Goal: Information Seeking & Learning: Learn about a topic

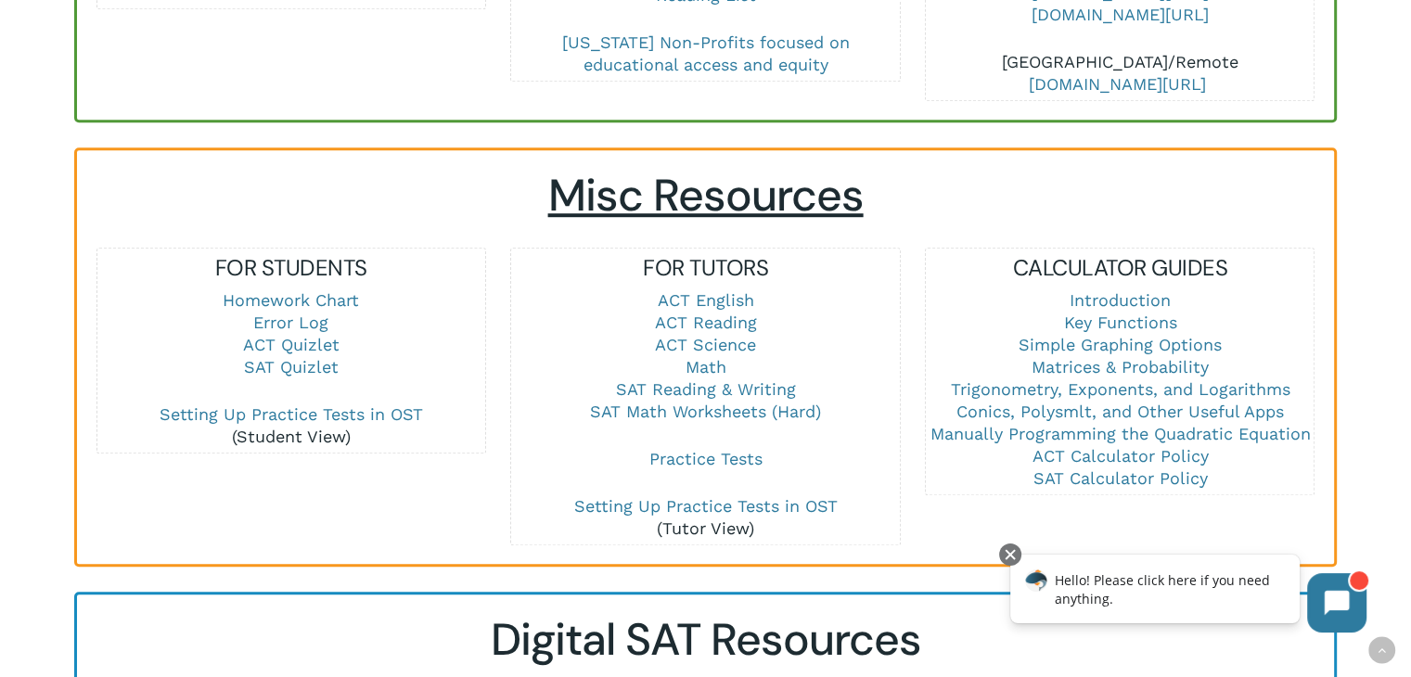
scroll to position [1299, 0]
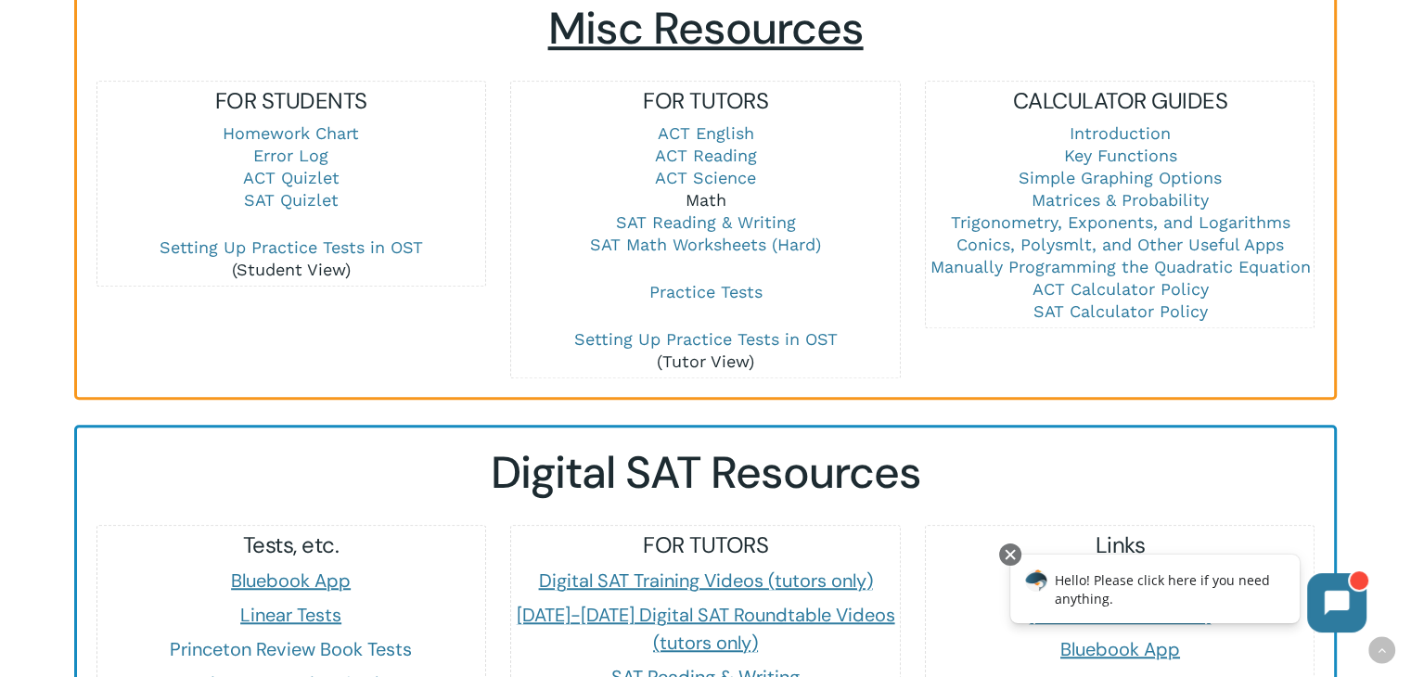
click at [713, 199] on link "Math" at bounding box center [705, 199] width 41 height 19
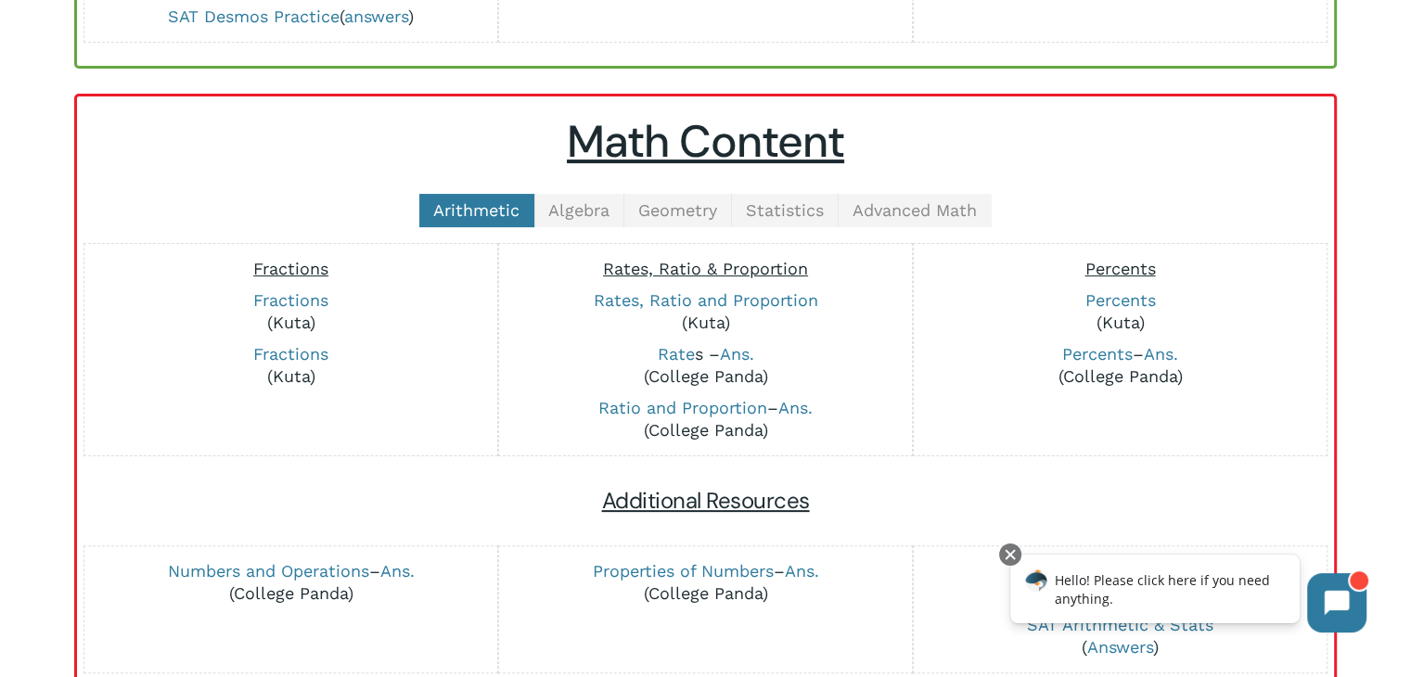
scroll to position [371, 0]
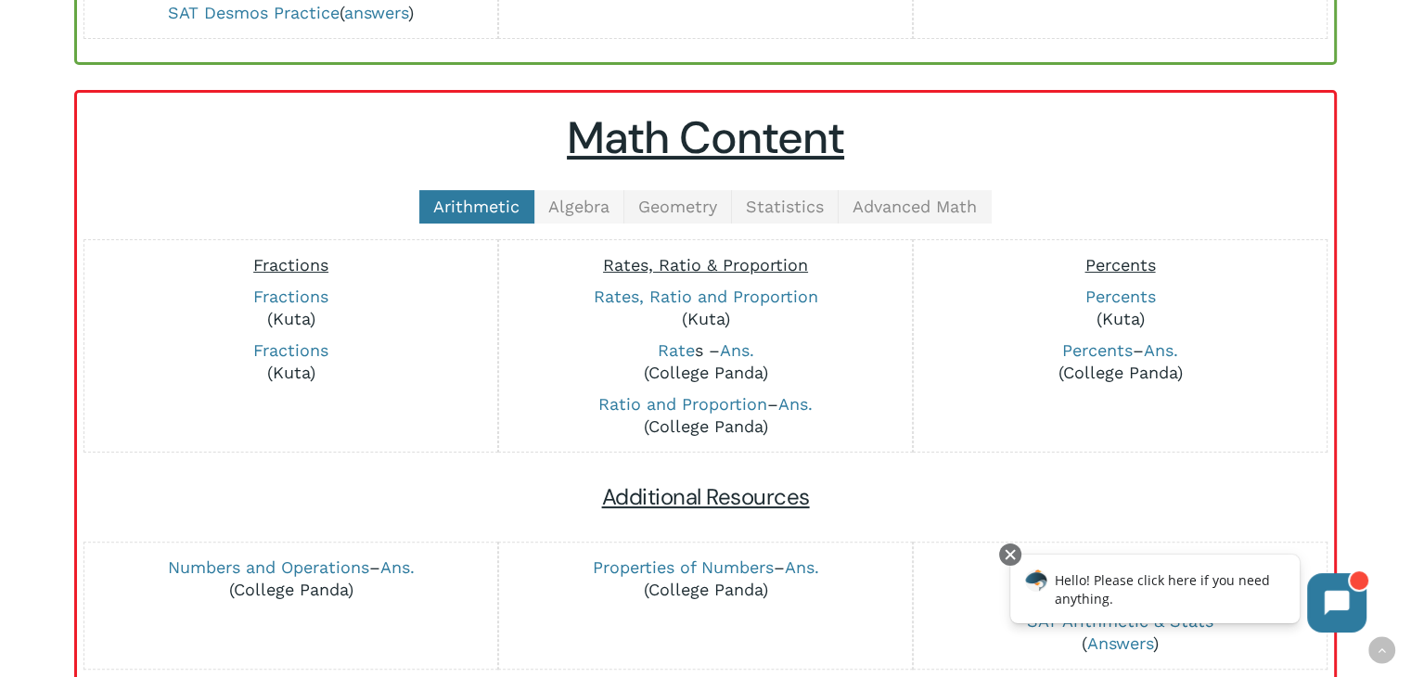
click at [577, 204] on span "Algebra" at bounding box center [578, 206] width 61 height 19
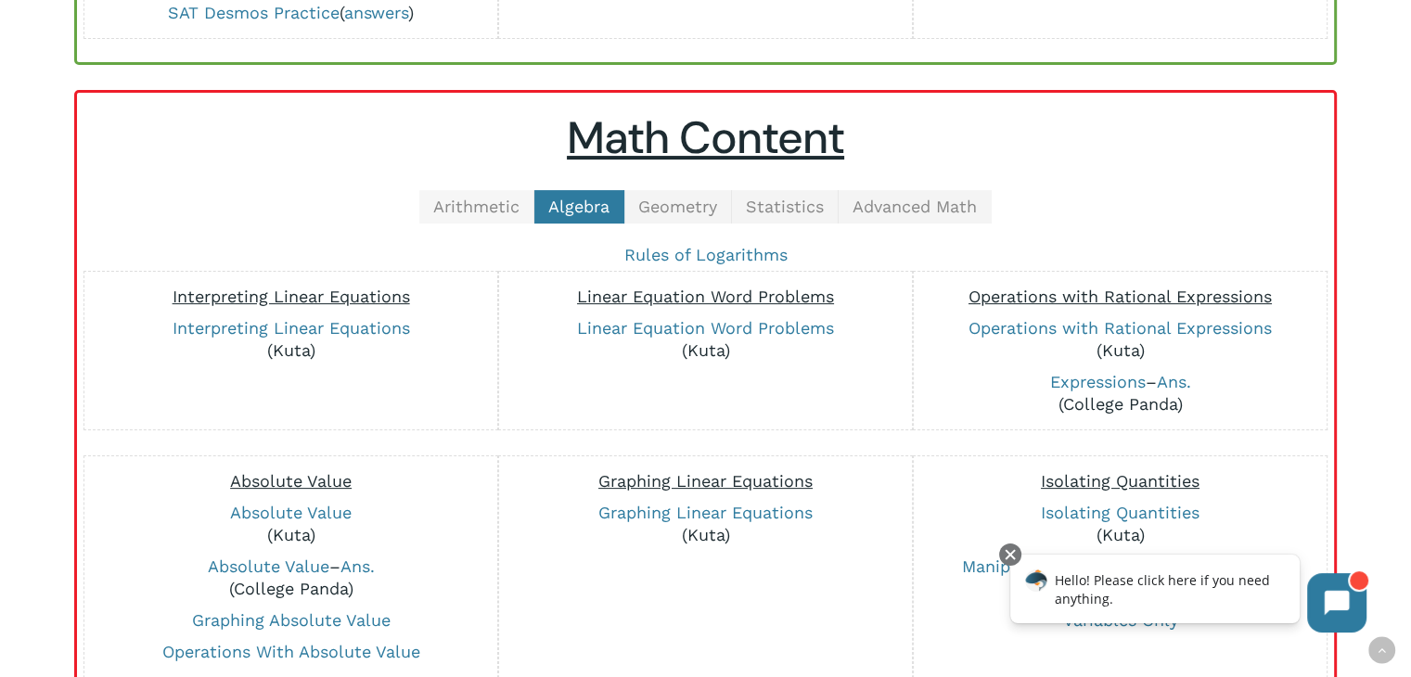
click at [484, 201] on span "Arithmetic" at bounding box center [476, 206] width 86 height 19
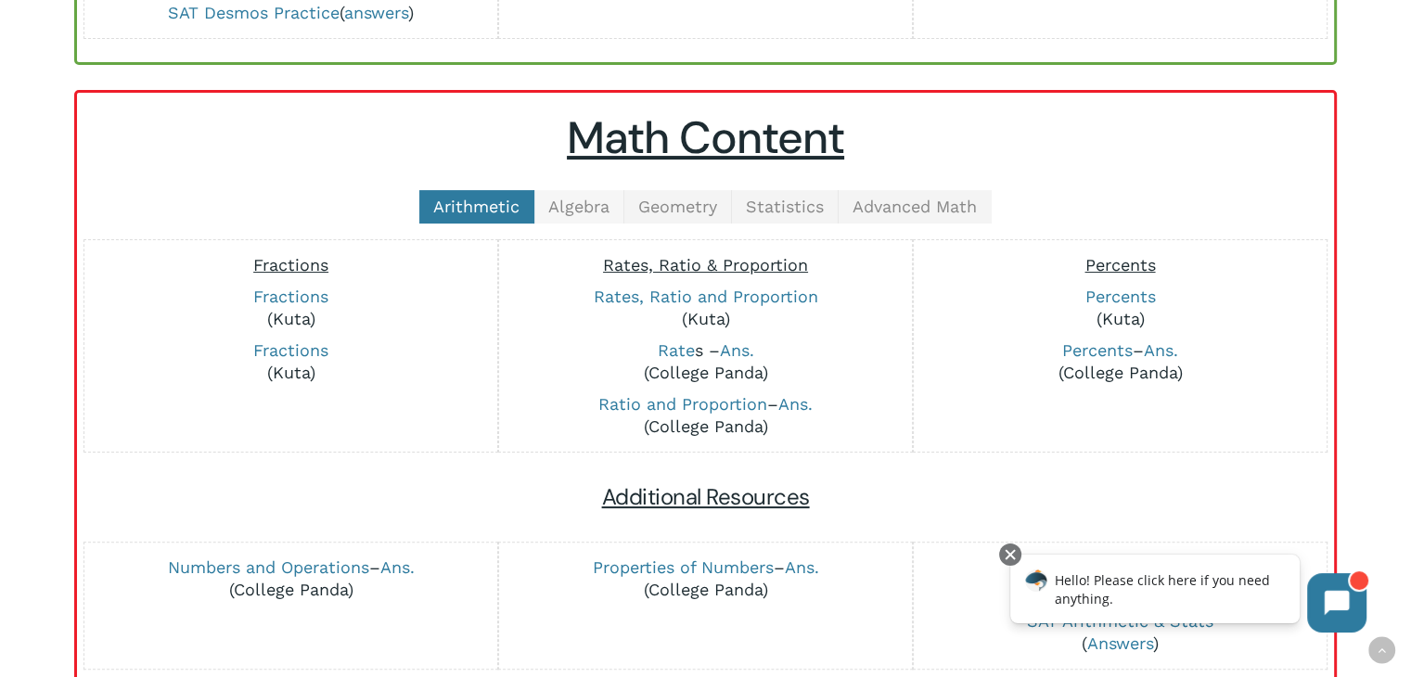
click at [598, 197] on span "Algebra" at bounding box center [578, 206] width 61 height 19
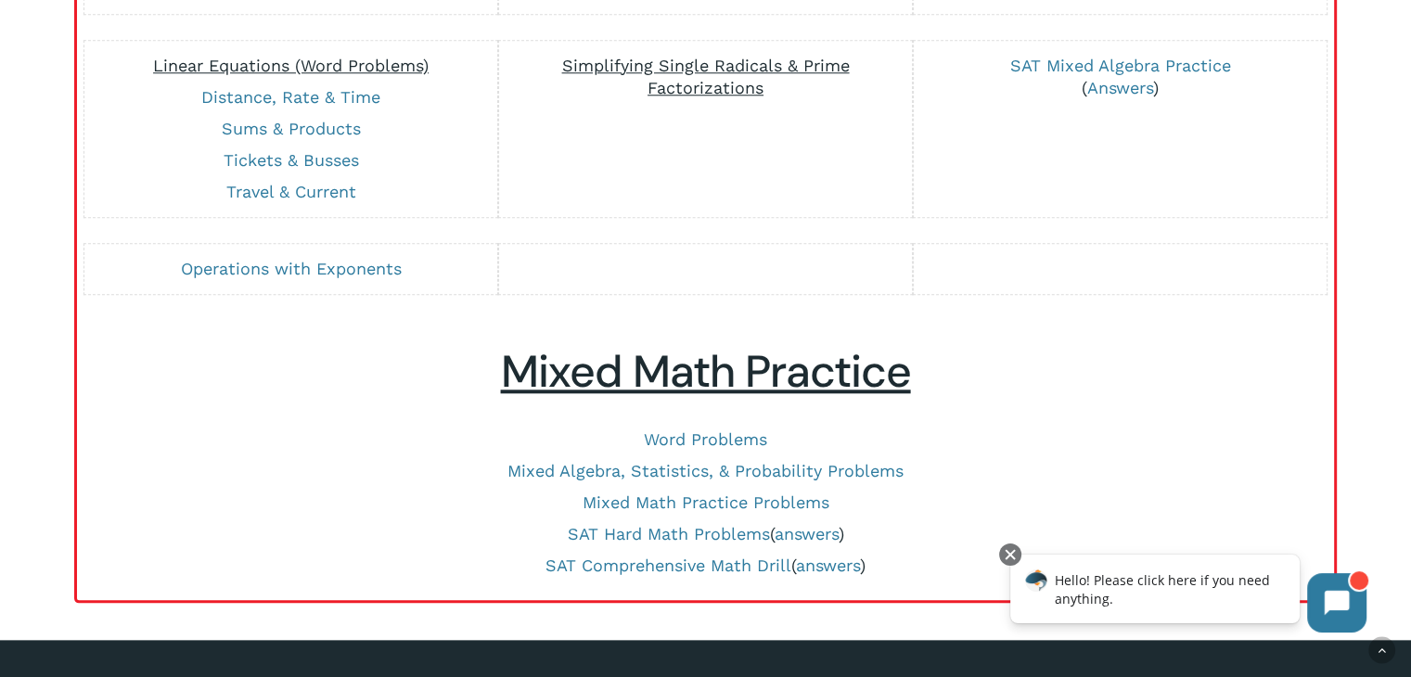
scroll to position [1762, 0]
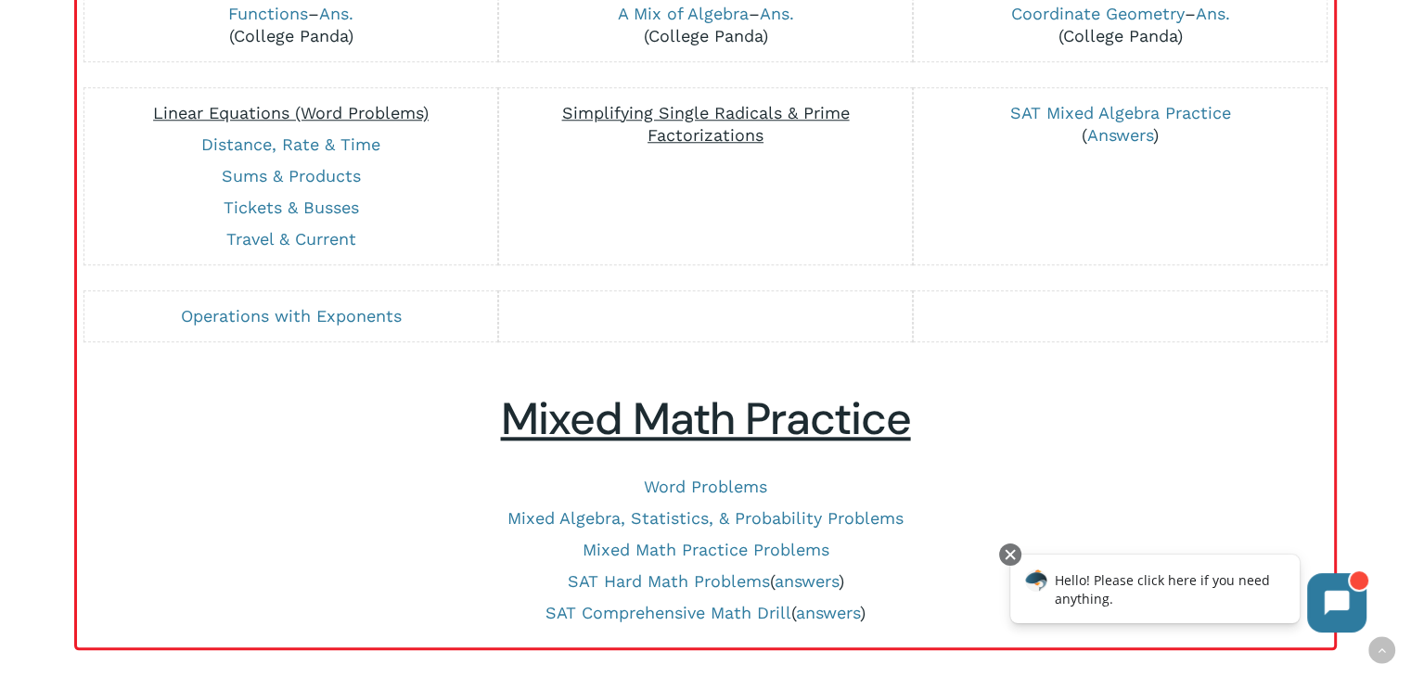
drag, startPoint x: 345, startPoint y: 314, endPoint x: 414, endPoint y: 327, distance: 69.9
click at [345, 314] on link "Operations with Exponents" at bounding box center [291, 315] width 221 height 19
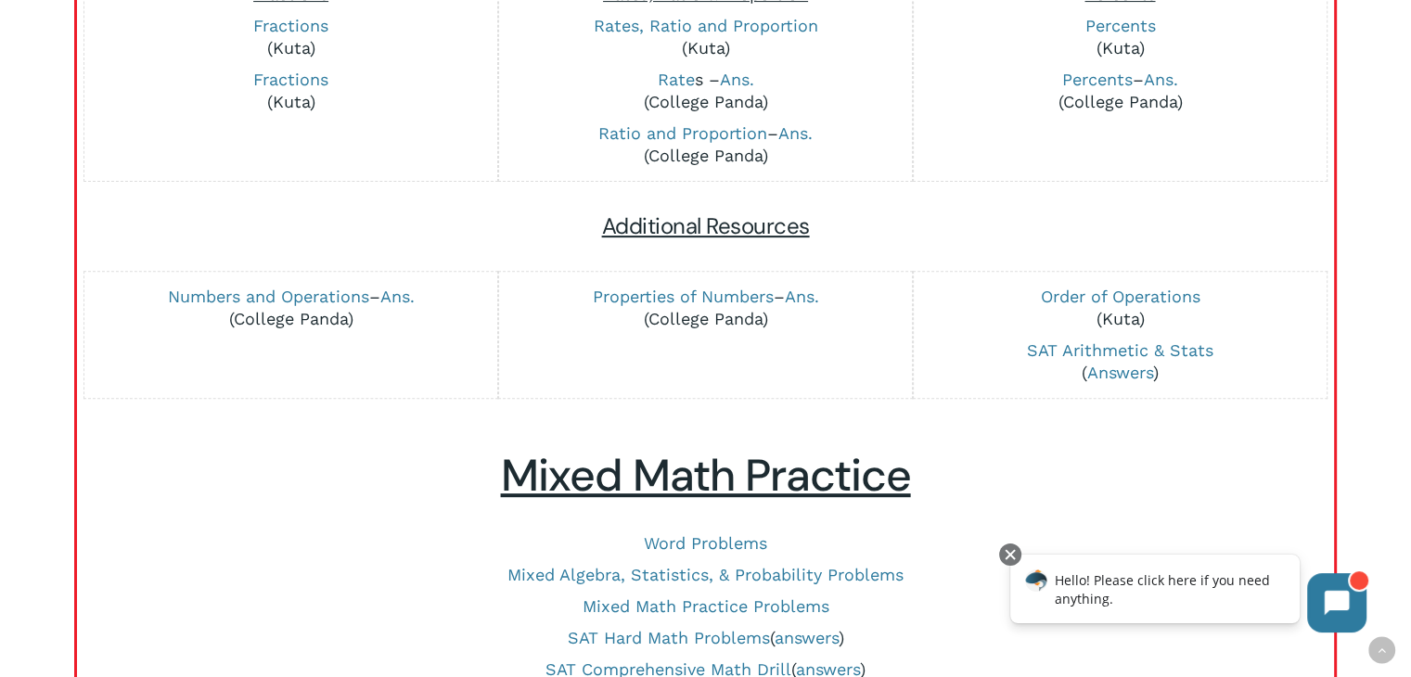
scroll to position [141, 0]
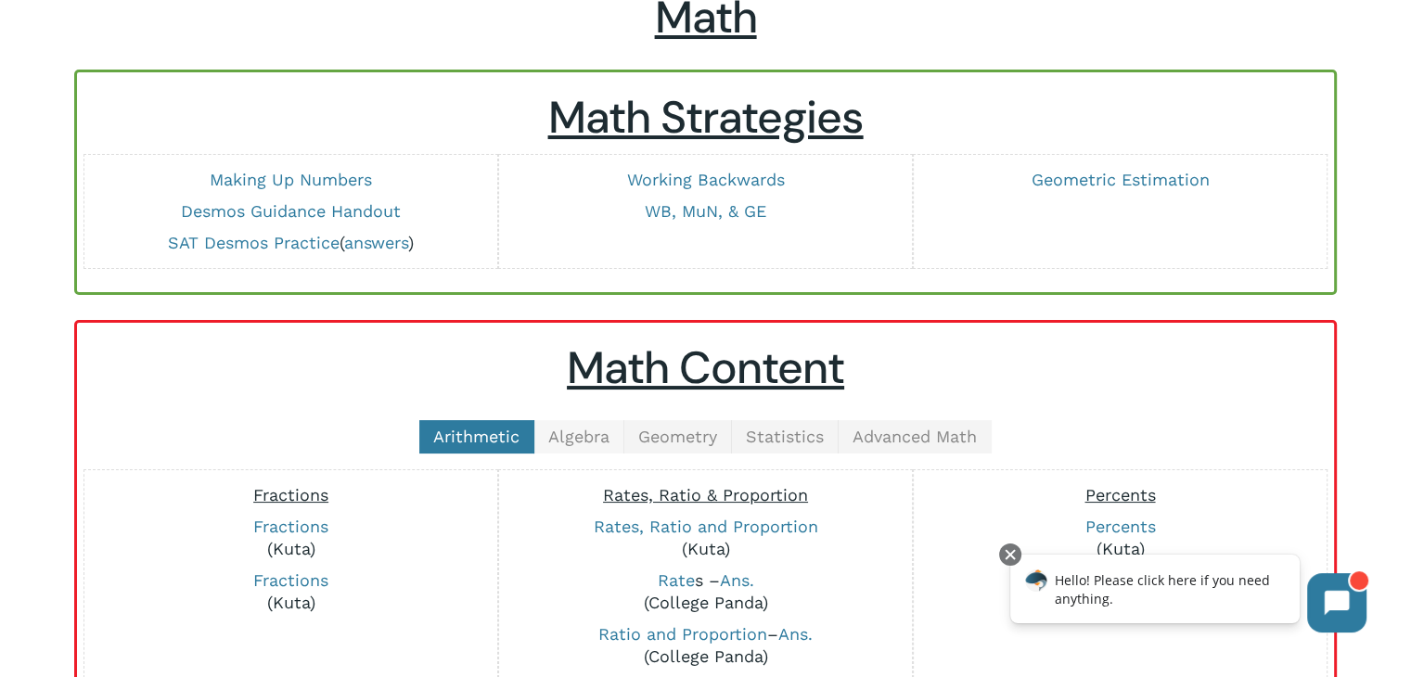
click at [599, 432] on span "Algebra" at bounding box center [578, 436] width 61 height 19
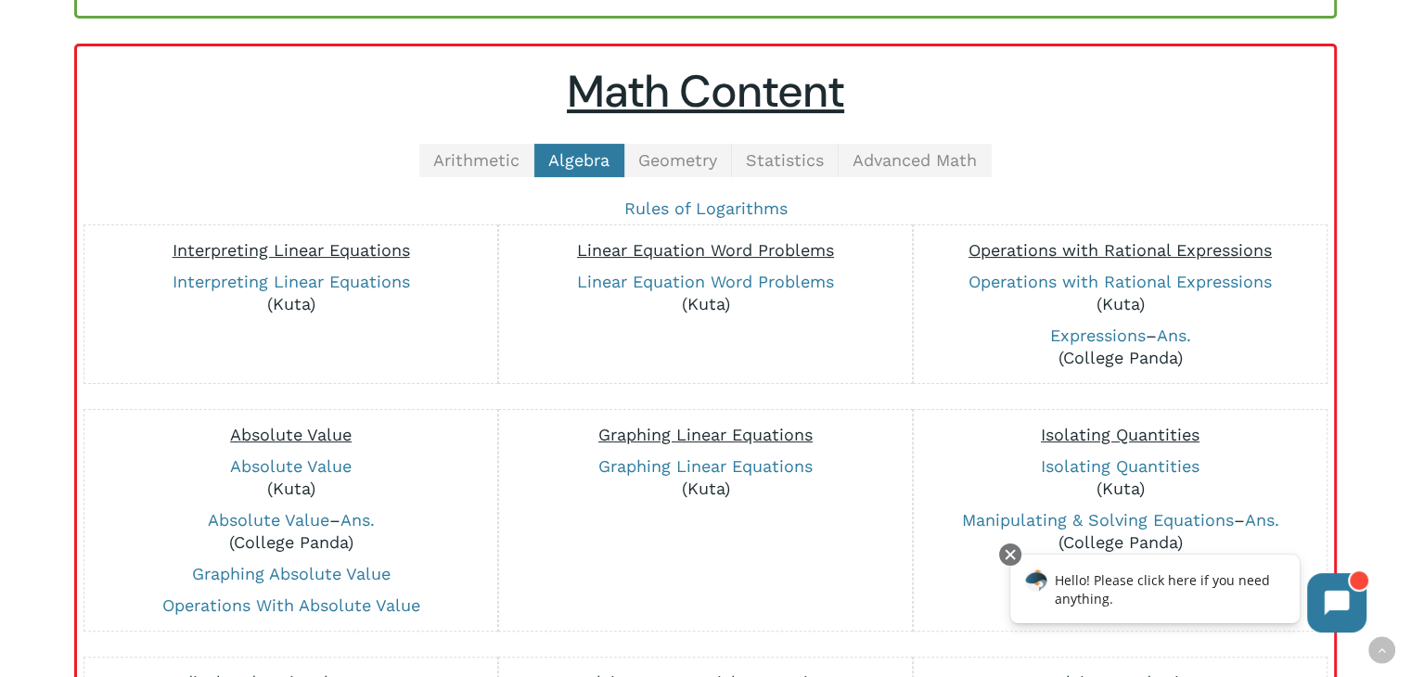
scroll to position [234, 0]
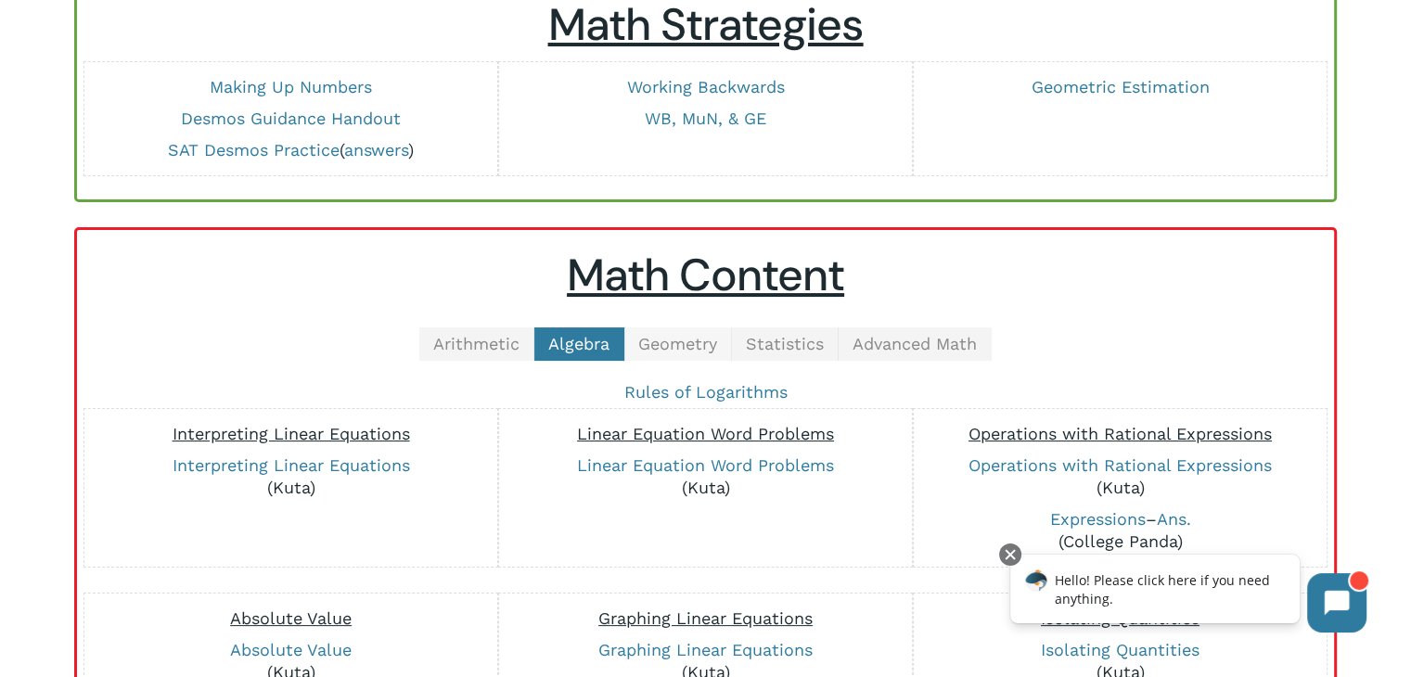
click at [663, 347] on span "Geometry" at bounding box center [677, 343] width 79 height 19
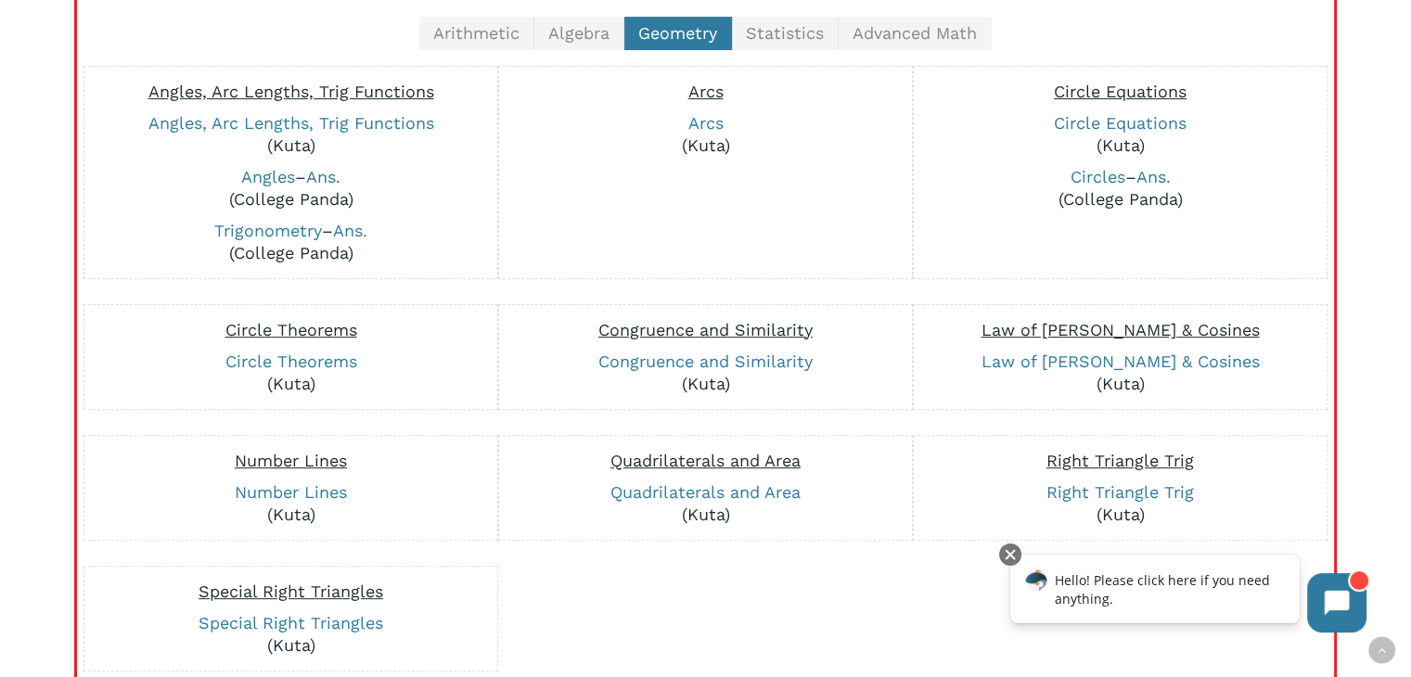
scroll to position [512, 0]
